Goal: Information Seeking & Learning: Learn about a topic

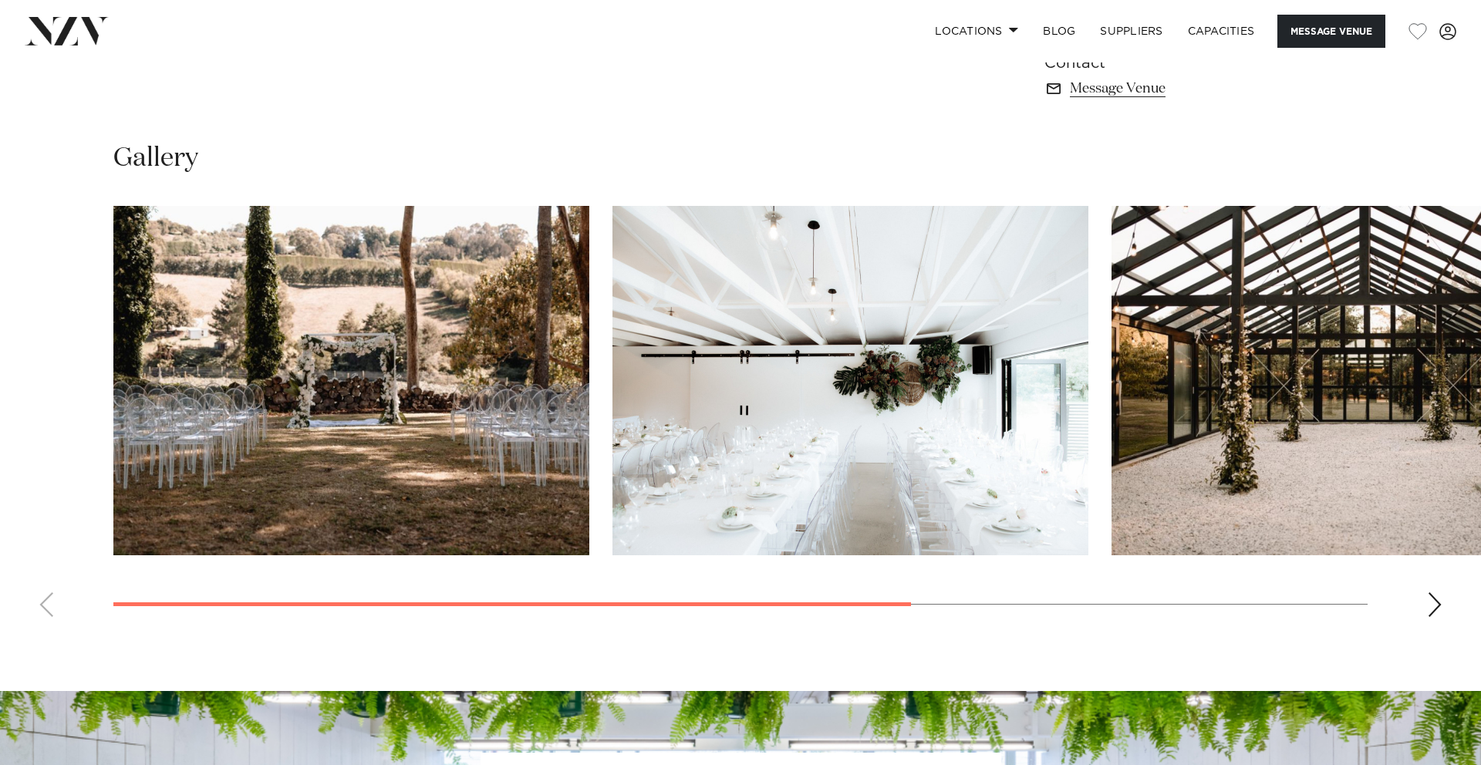
scroll to position [1195, 0]
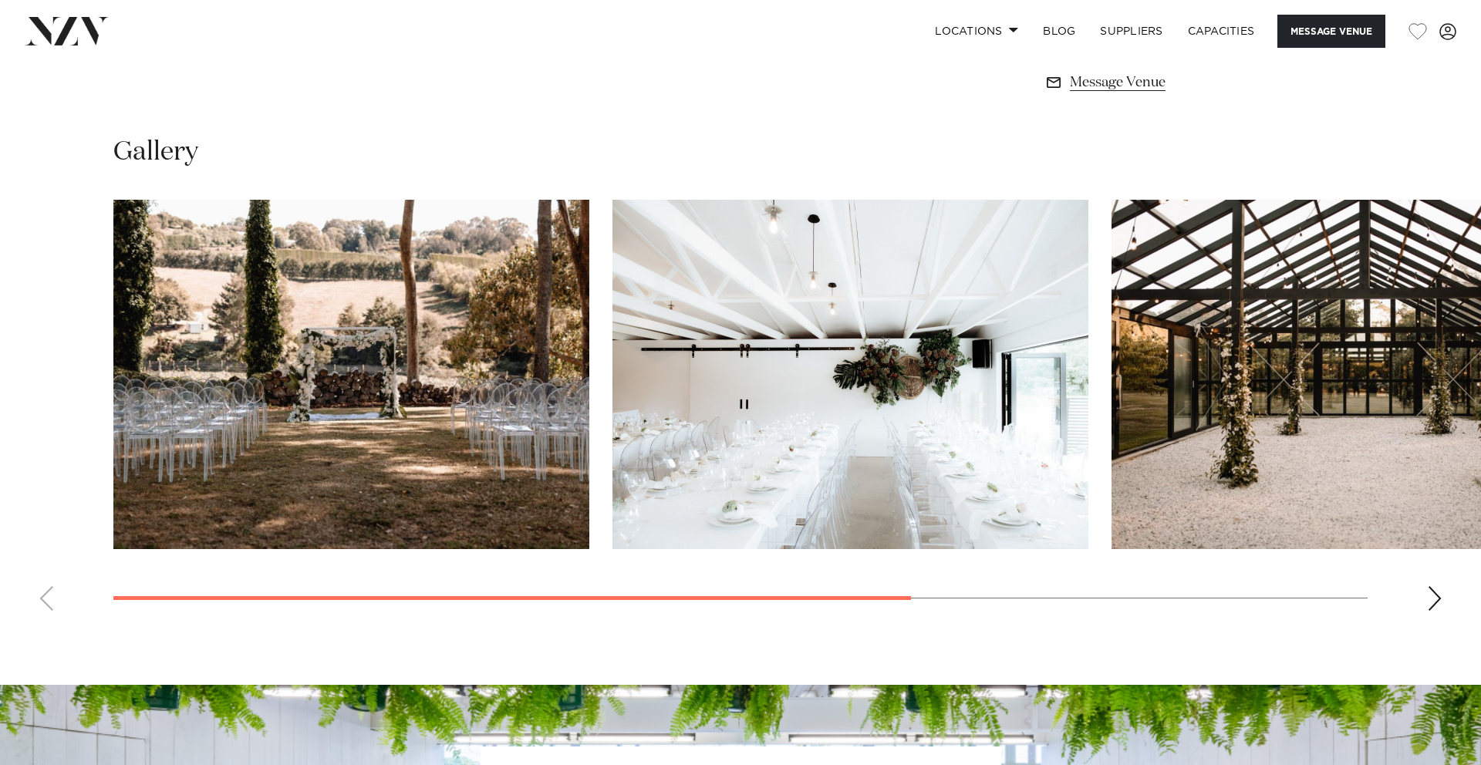
click at [820, 413] on img "2 / 4" at bounding box center [850, 374] width 476 height 349
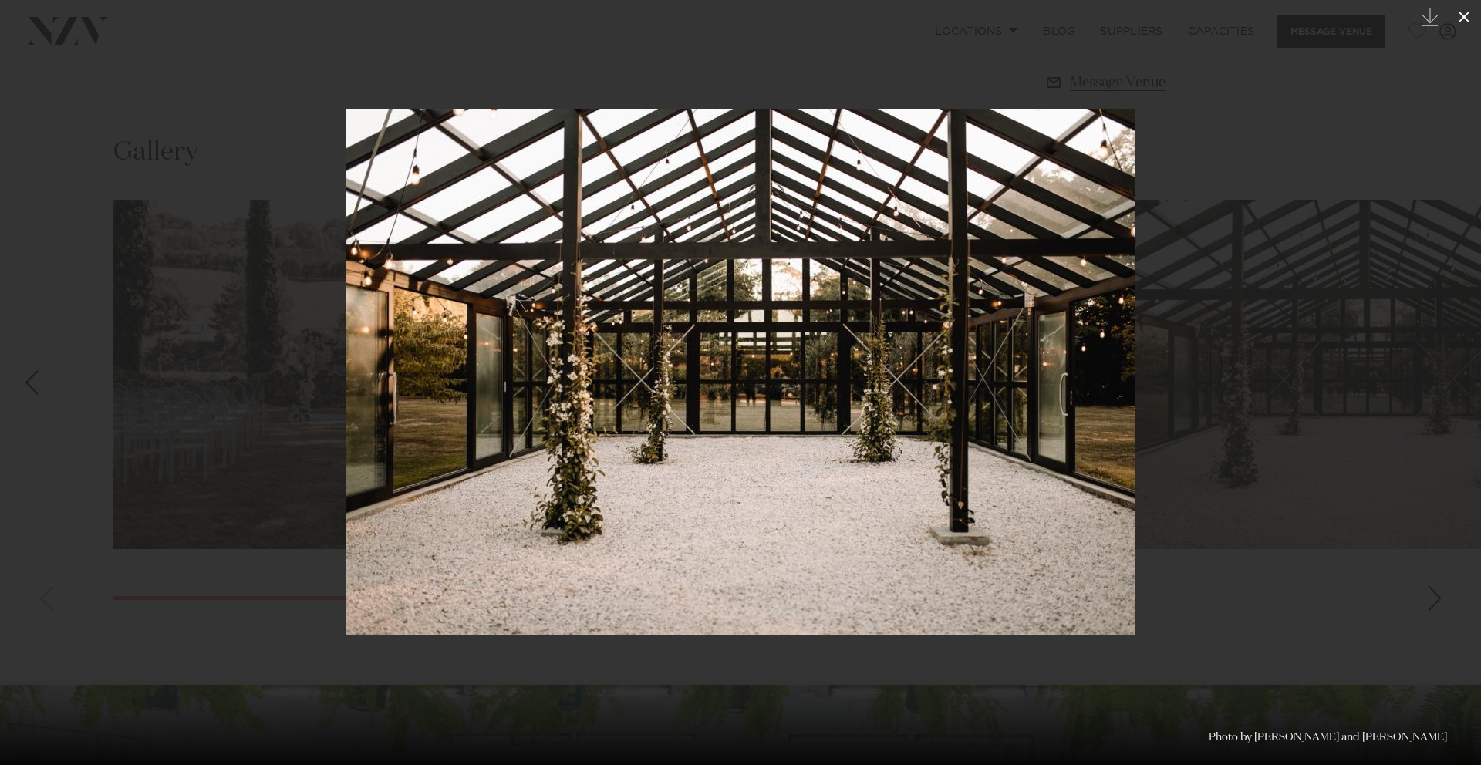
click at [1469, 15] on icon at bounding box center [1464, 17] width 19 height 19
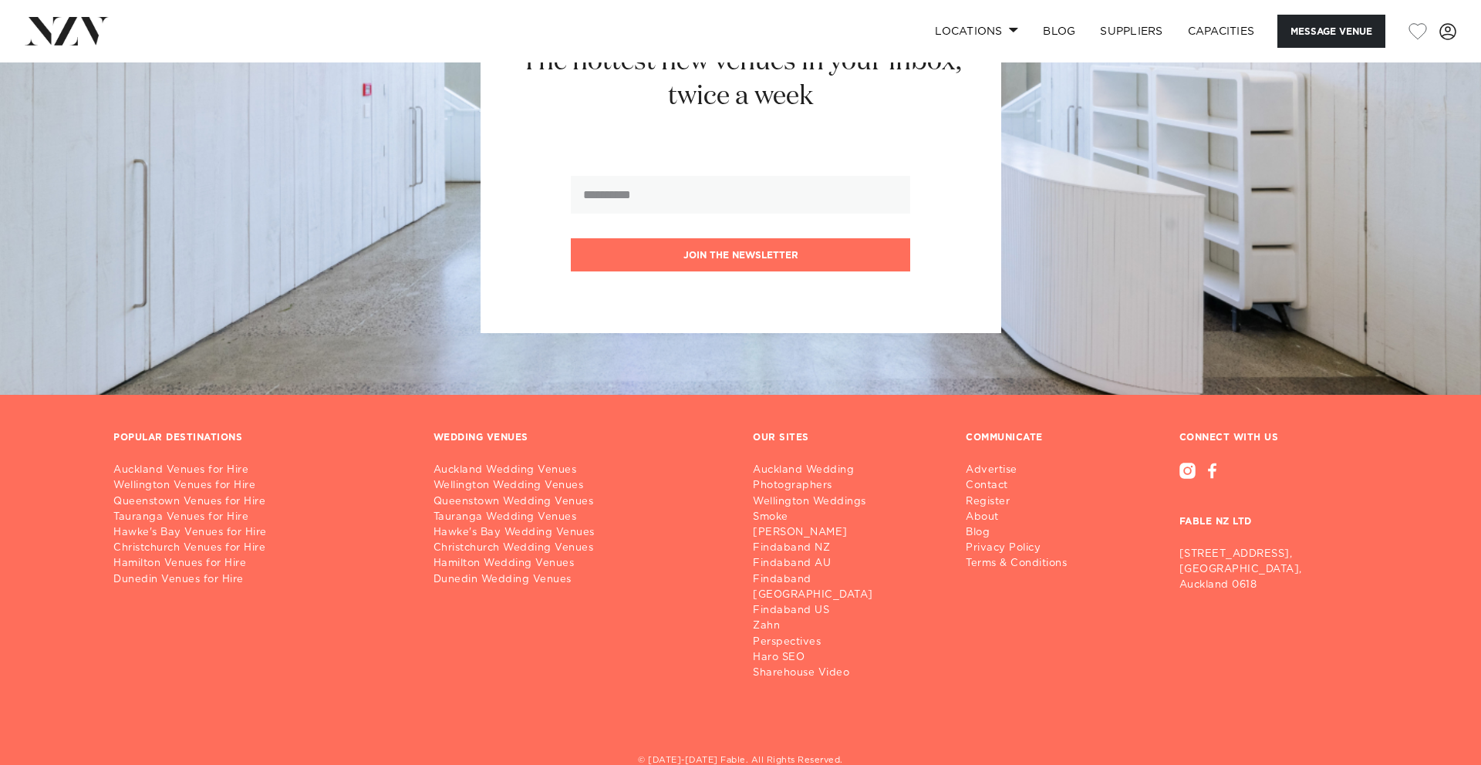
scroll to position [1981, 0]
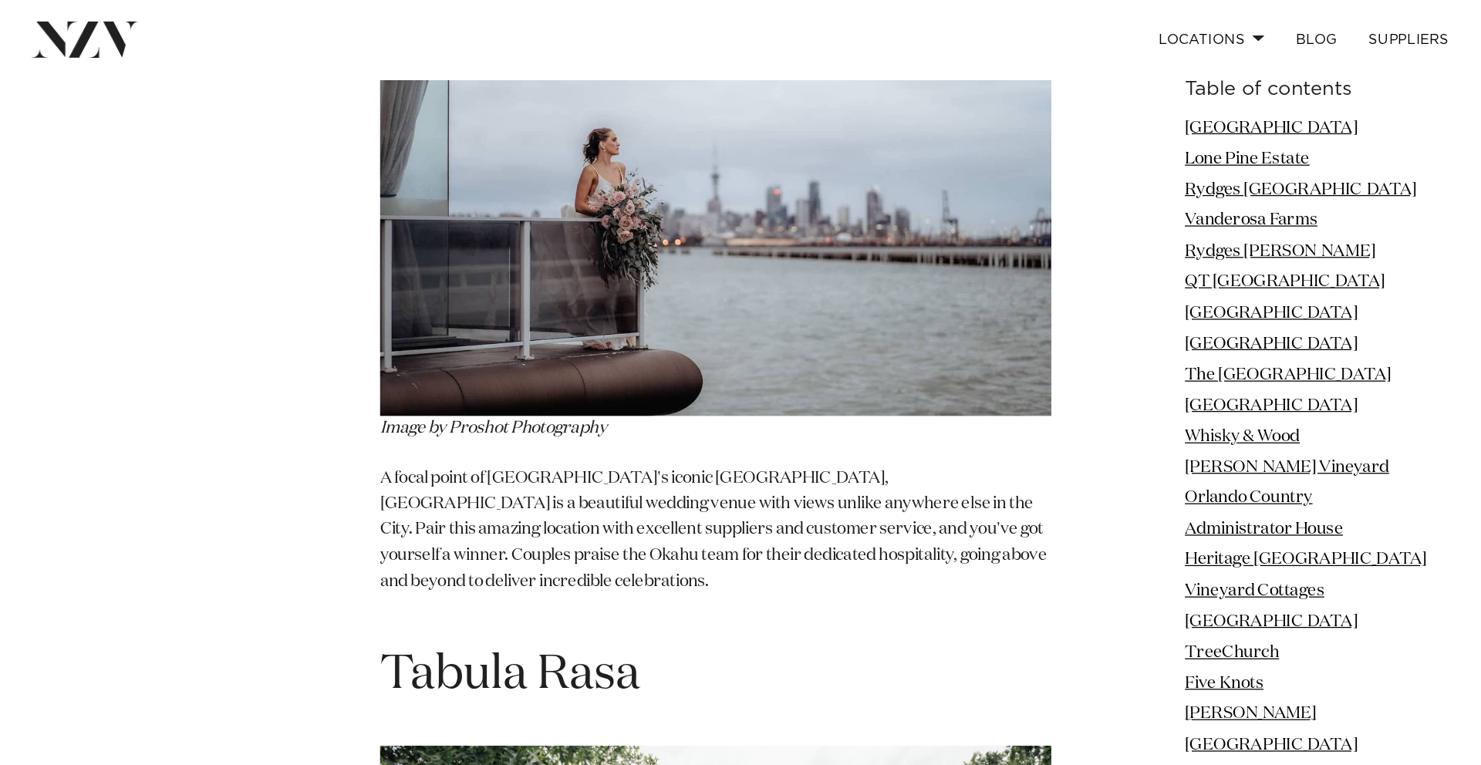
scroll to position [20464, 0]
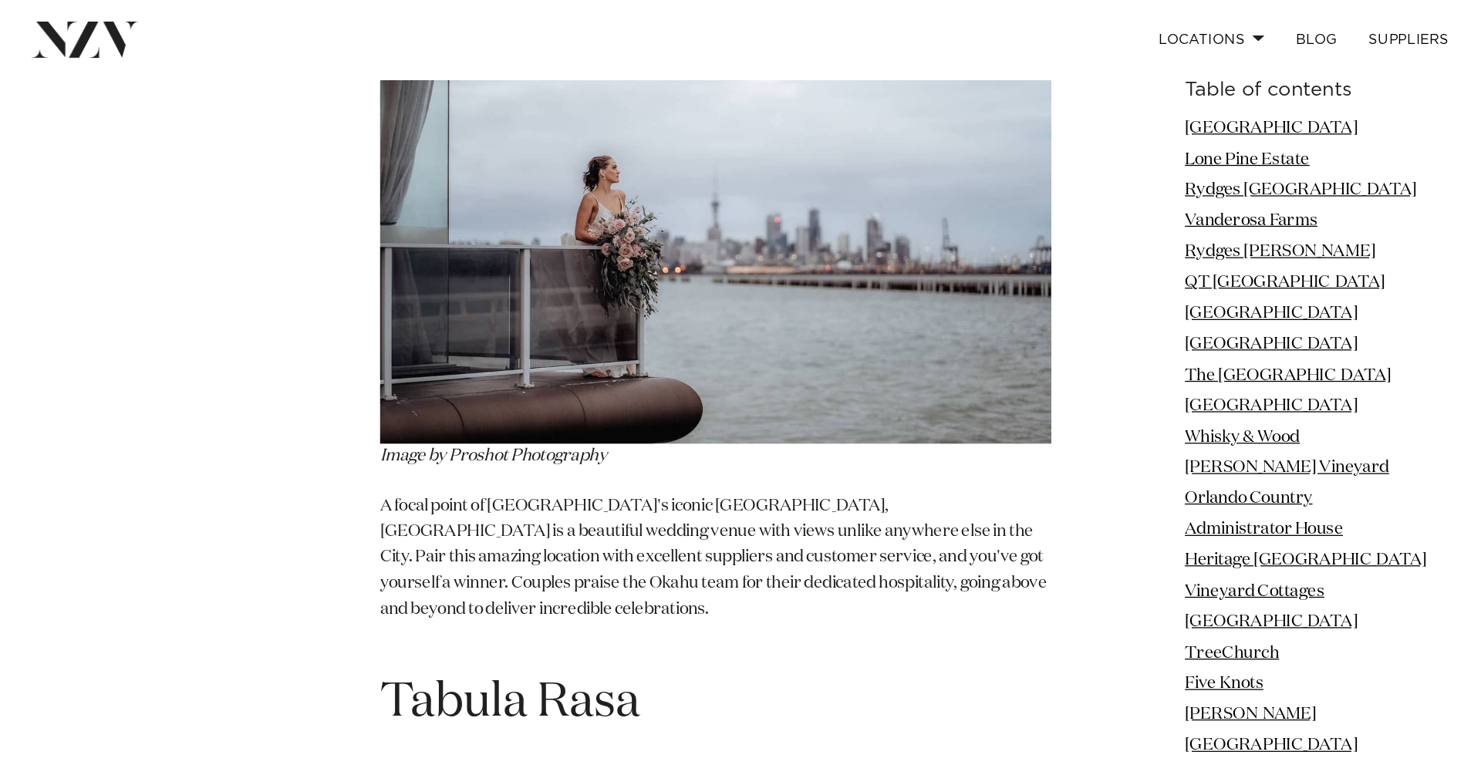
click at [386, 534] on span "Tabula Rasa" at bounding box center [400, 552] width 204 height 37
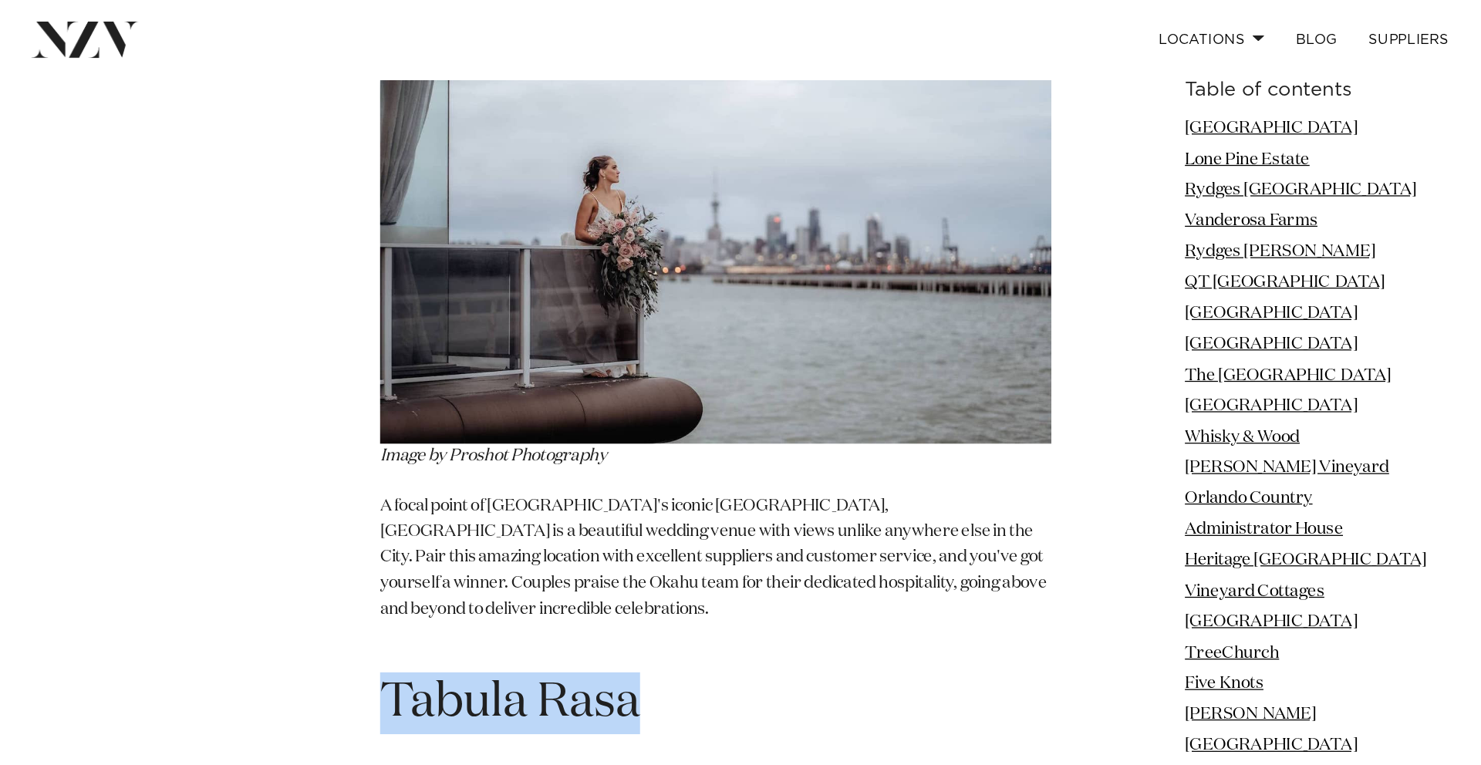
copy section "Tabula Rasa"
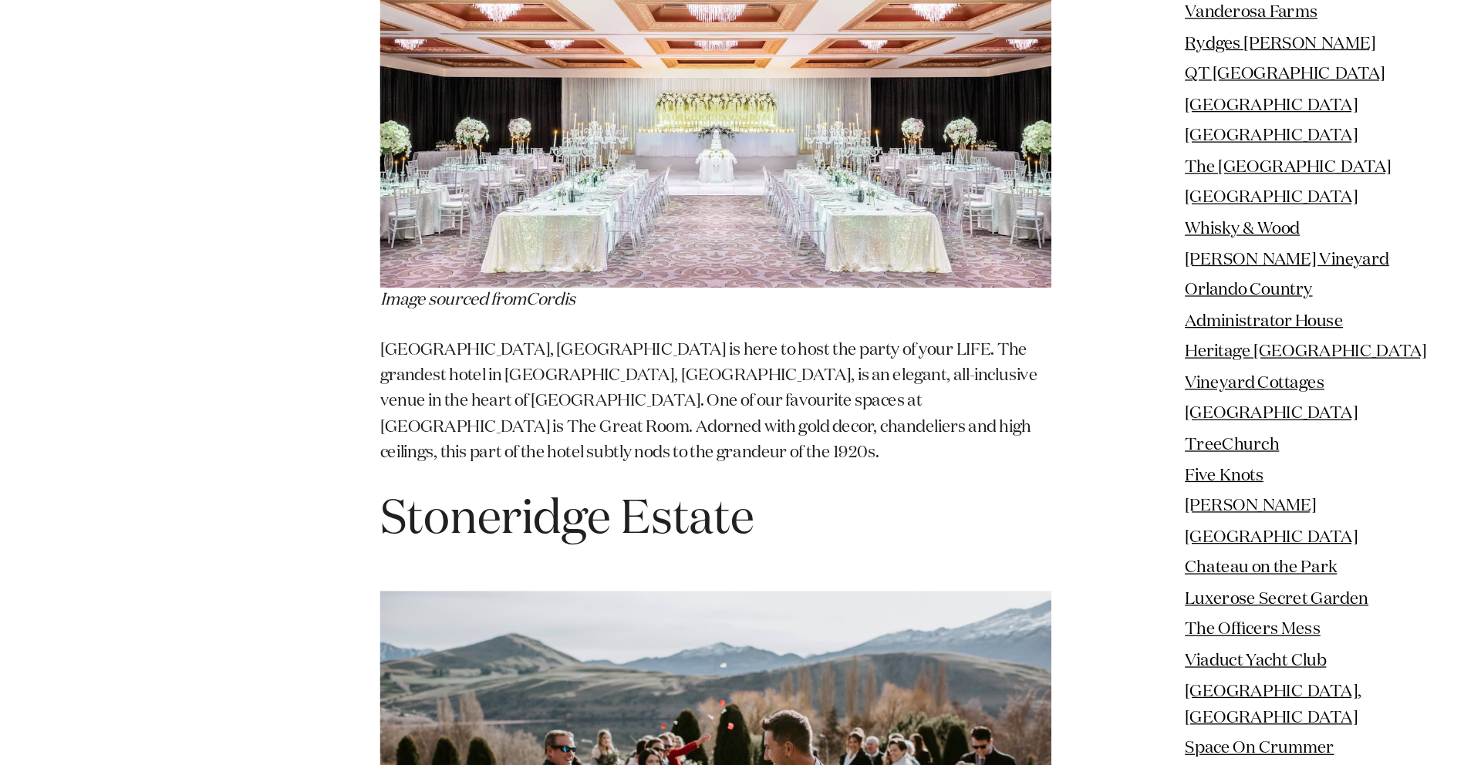
scroll to position [23981, 0]
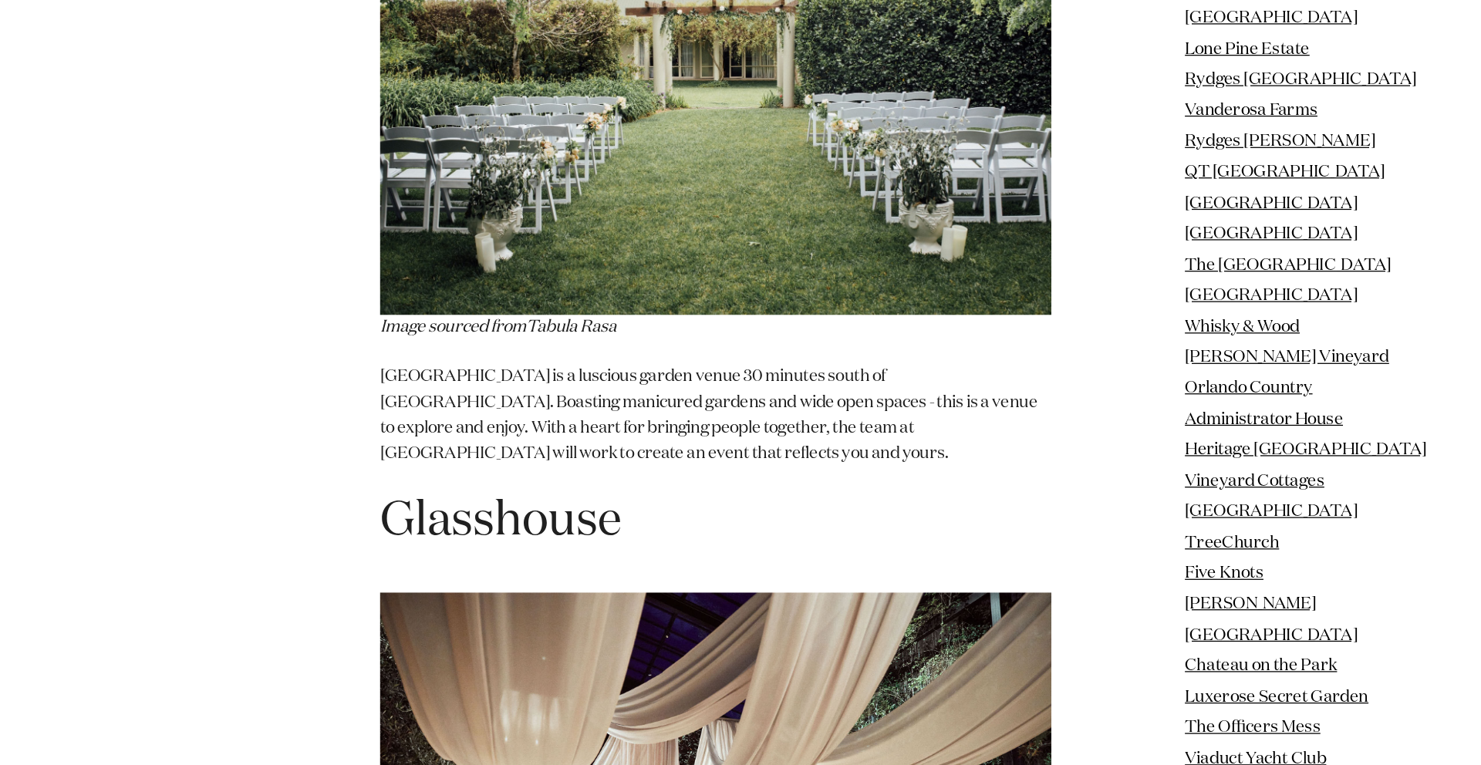
scroll to position [21090, 0]
